Goal: Information Seeking & Learning: Learn about a topic

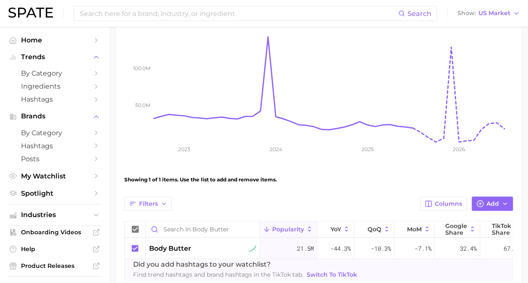
click at [27, 14] on img at bounding box center [30, 13] width 45 height 10
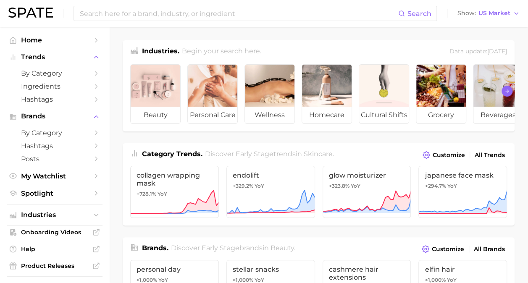
click at [508, 93] on icon "Scroll Right" at bounding box center [507, 91] width 5 height 7
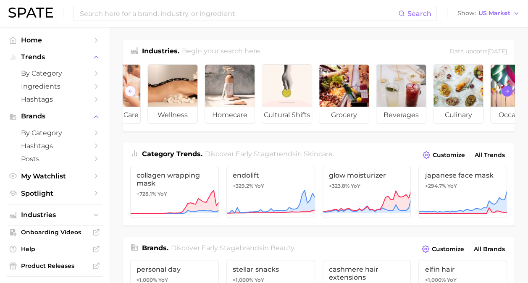
scroll to position [0, 131]
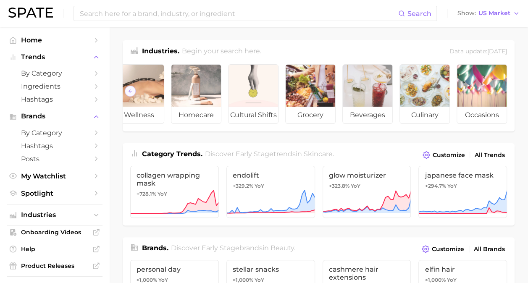
click at [507, 93] on ul "beauty personal care wellness homecare cultural shifts grocery beverages culina…" at bounding box center [319, 95] width 392 height 74
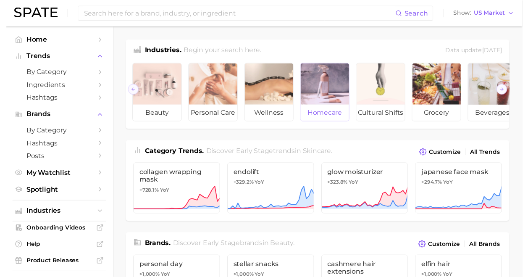
scroll to position [0, 0]
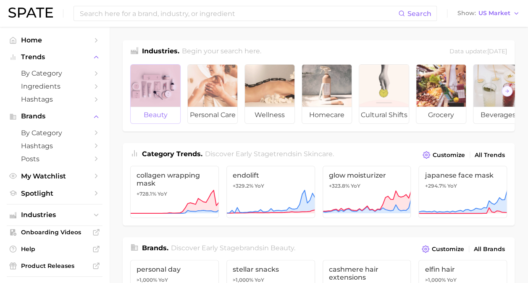
click at [153, 96] on div at bounding box center [156, 86] width 50 height 42
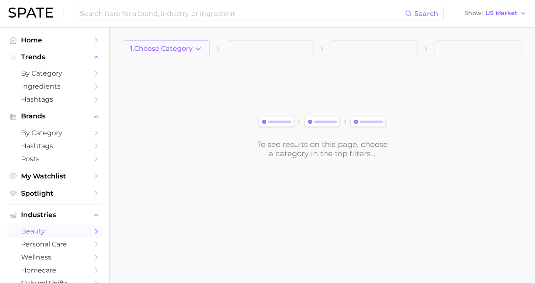
click at [184, 47] on span "1. Choose Category" at bounding box center [161, 49] width 63 height 8
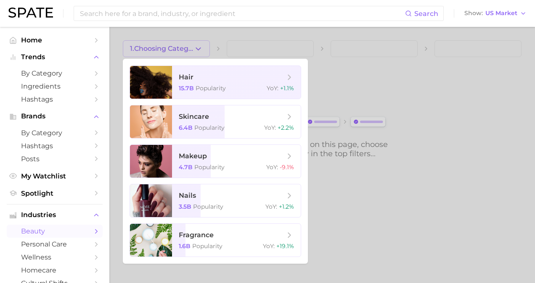
click at [195, 49] on div at bounding box center [267, 141] width 535 height 283
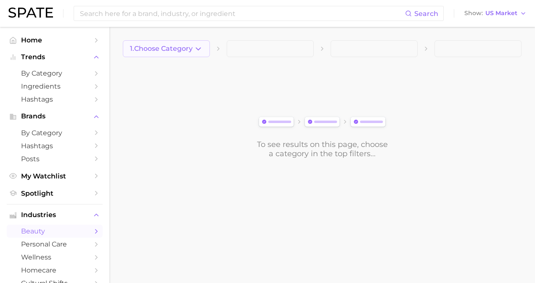
click at [187, 47] on span "1. Choose Category" at bounding box center [161, 49] width 63 height 8
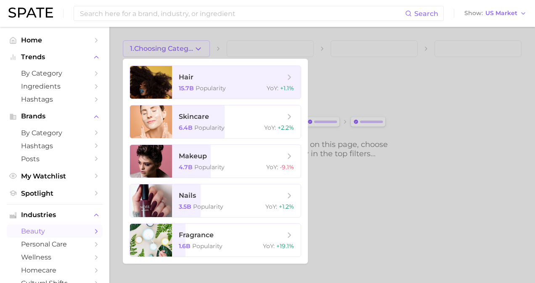
click at [356, 76] on div at bounding box center [267, 141] width 535 height 283
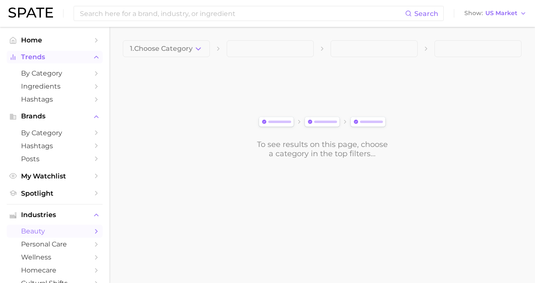
click at [49, 57] on span "Trends" at bounding box center [54, 57] width 67 height 8
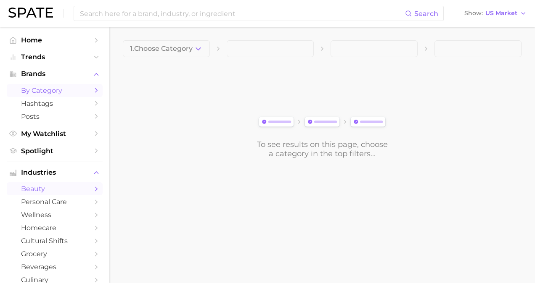
click at [58, 92] on span "by Category" at bounding box center [54, 91] width 67 height 8
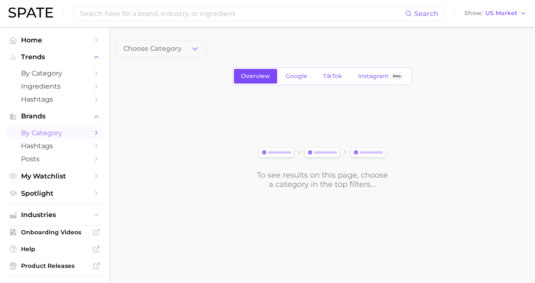
click at [266, 77] on span "Overview" at bounding box center [255, 76] width 29 height 7
click at [164, 47] on span "Choose Category" at bounding box center [152, 49] width 58 height 8
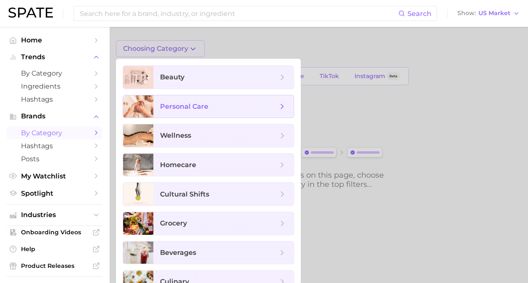
click at [195, 103] on span "personal care" at bounding box center [184, 107] width 48 height 8
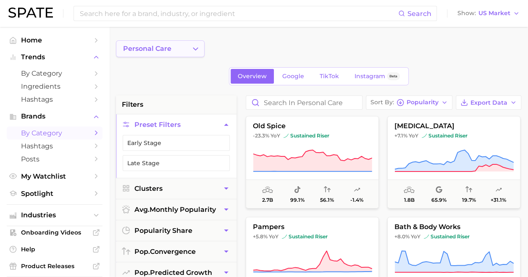
click at [183, 47] on button "personal care" at bounding box center [160, 48] width 89 height 17
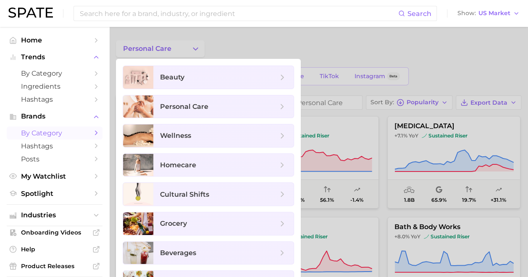
click at [184, 49] on div at bounding box center [264, 138] width 528 height 277
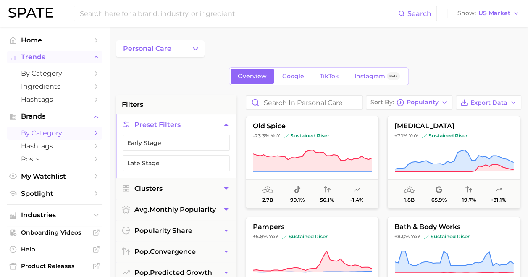
click at [60, 61] on span "Trends" at bounding box center [54, 57] width 67 height 8
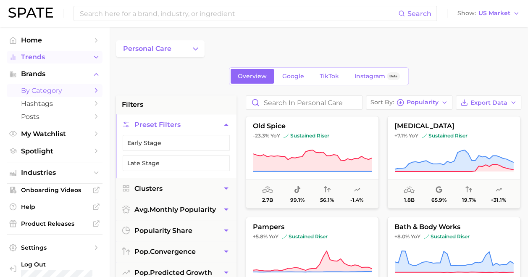
click at [60, 61] on span "Trends" at bounding box center [54, 57] width 67 height 8
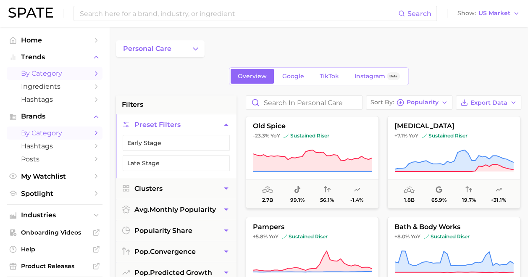
click at [54, 71] on span "by Category" at bounding box center [54, 73] width 67 height 8
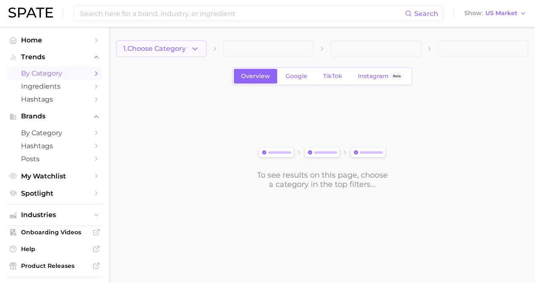
click at [173, 50] on span "1. Choose Category" at bounding box center [154, 49] width 63 height 8
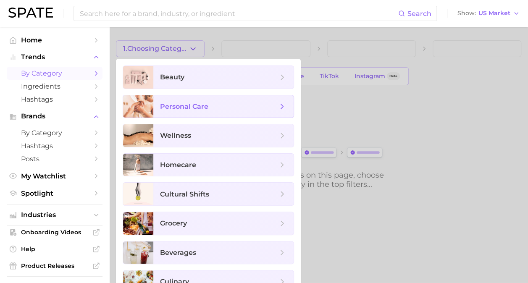
click at [190, 109] on span "personal care" at bounding box center [184, 107] width 48 height 8
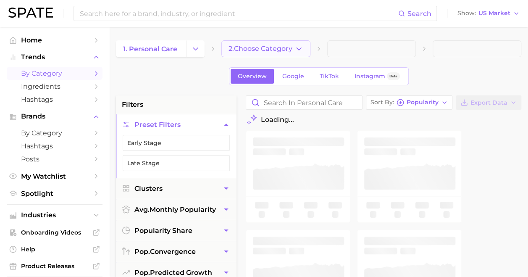
click at [266, 47] on span "2. Choose Category" at bounding box center [261, 49] width 64 height 8
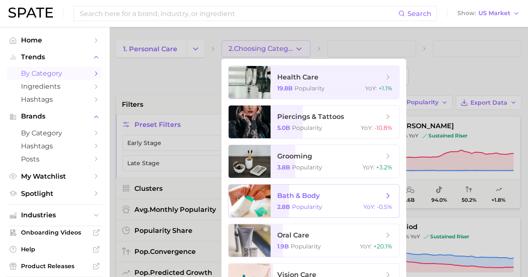
click at [314, 194] on span "bath & body" at bounding box center [298, 196] width 42 height 8
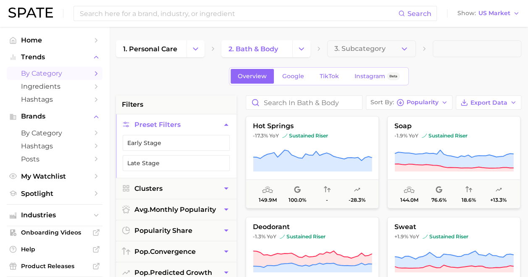
click at [361, 53] on button "3. Subcategory" at bounding box center [371, 48] width 89 height 17
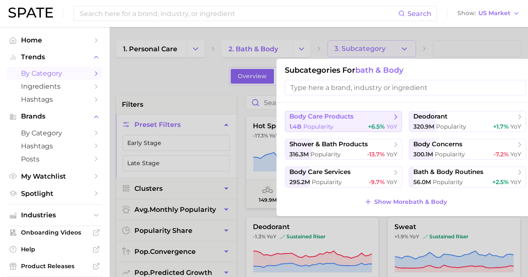
click at [356, 119] on span "body care products" at bounding box center [341, 117] width 102 height 8
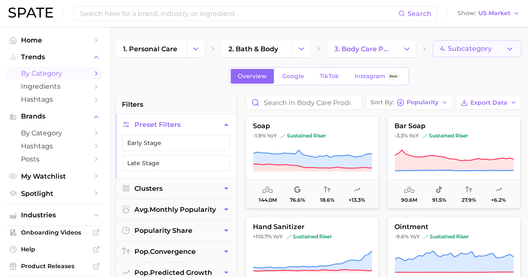
click at [461, 50] on span "4. Subcategory" at bounding box center [466, 49] width 52 height 8
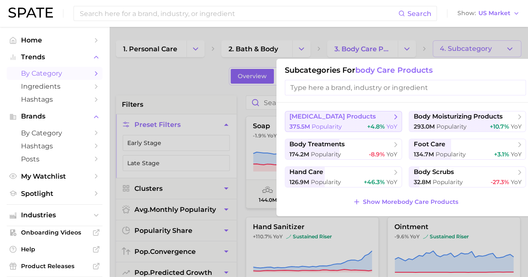
click at [343, 120] on span "[MEDICAL_DATA] products" at bounding box center [341, 117] width 102 height 8
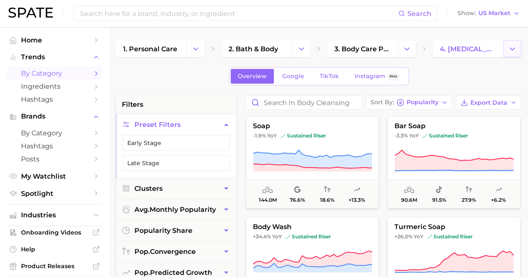
click at [511, 48] on polyline "Change Category" at bounding box center [512, 48] width 5 height 2
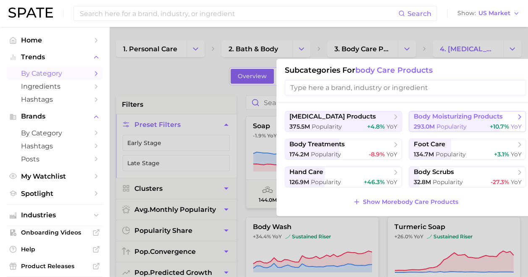
click at [468, 114] on span "body moisturizing products" at bounding box center [458, 117] width 89 height 8
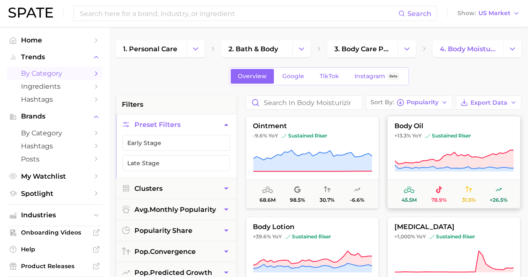
click at [485, 126] on span "body oil" at bounding box center [454, 126] width 132 height 8
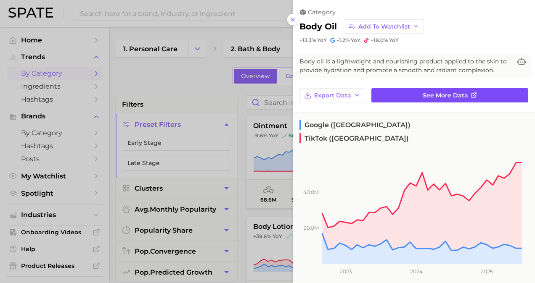
click at [426, 92] on span "See more data" at bounding box center [444, 95] width 45 height 7
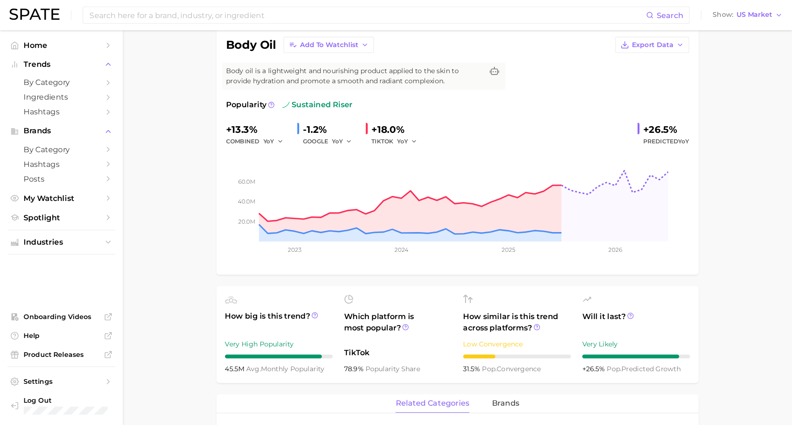
scroll to position [67, 0]
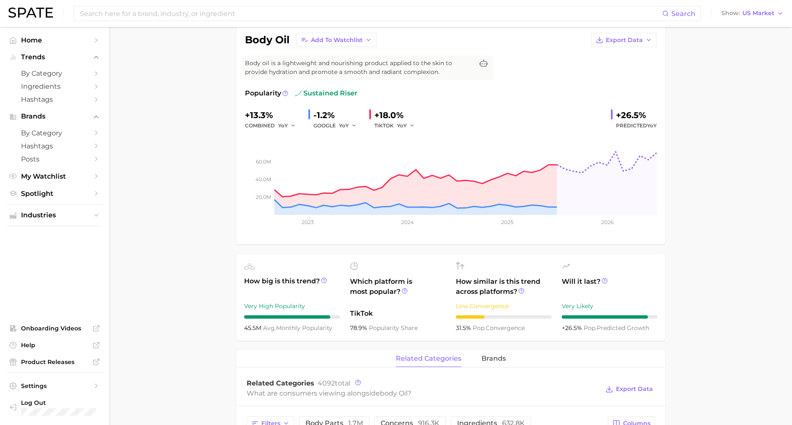
drag, startPoint x: 521, startPoint y: 3, endPoint x: 192, endPoint y: 247, distance: 409.7
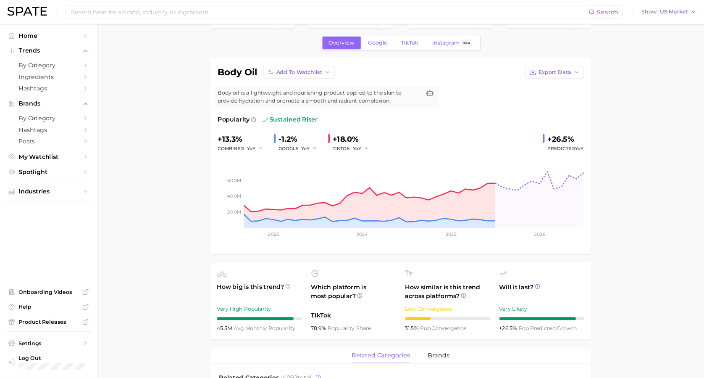
scroll to position [0, 0]
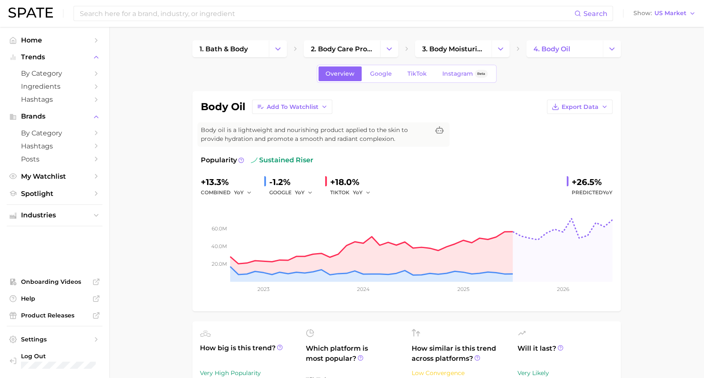
drag, startPoint x: 726, startPoint y: 0, endPoint x: 166, endPoint y: 153, distance: 580.3
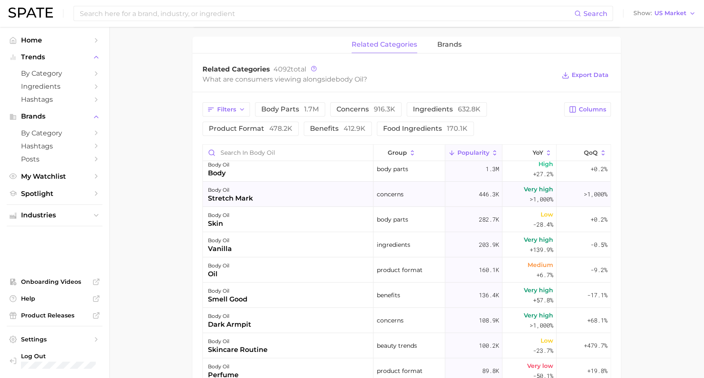
scroll to position [5, 0]
click at [441, 111] on span "ingredients 632.8k" at bounding box center [447, 109] width 68 height 7
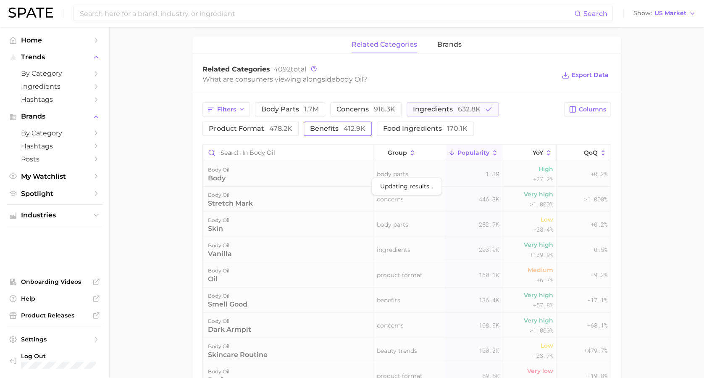
click at [333, 129] on span "benefits 412.9k" at bounding box center [337, 128] width 55 height 7
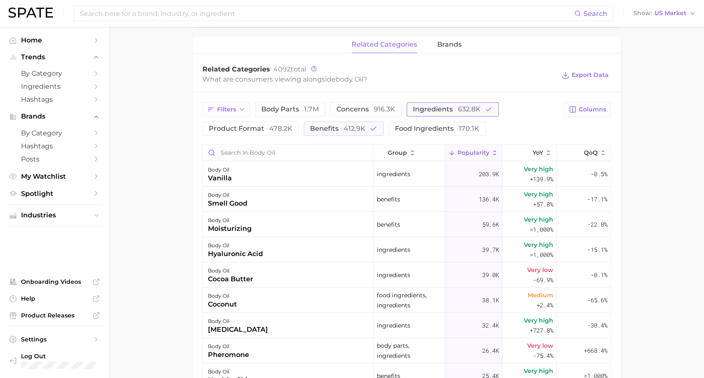
click at [448, 107] on span "ingredients 632.8k" at bounding box center [447, 109] width 68 height 7
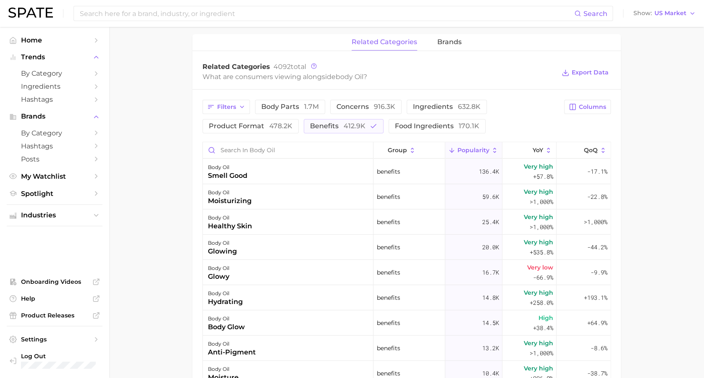
scroll to position [383, 0]
click at [442, 45] on span "brands" at bounding box center [449, 43] width 24 height 8
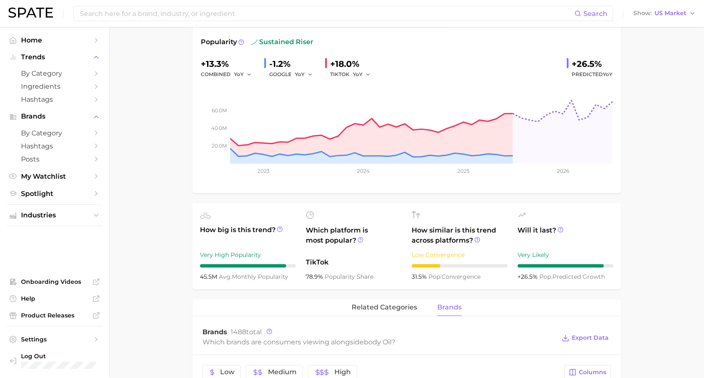
scroll to position [0, 0]
